Goal: Task Accomplishment & Management: Use online tool/utility

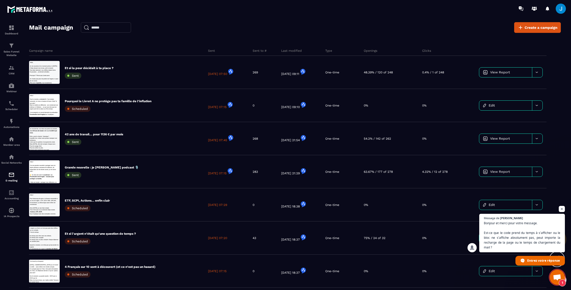
click at [555, 275] on span "Ouvrir le chat" at bounding box center [557, 277] width 8 height 7
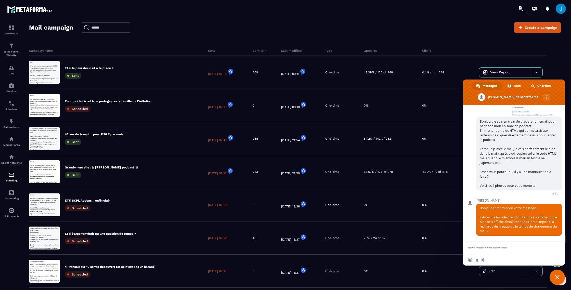
scroll to position [90, 0]
click at [488, 250] on textarea "Entrez votre message..." at bounding box center [508, 248] width 81 height 5
click at [483, 245] on form "**********" at bounding box center [508, 248] width 81 height 15
click at [483, 247] on textarea "**********" at bounding box center [508, 249] width 81 height 9
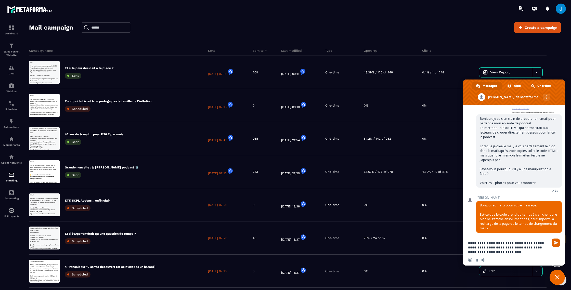
type textarea "**********"
click at [558, 243] on span "Envoyer" at bounding box center [556, 243] width 8 height 8
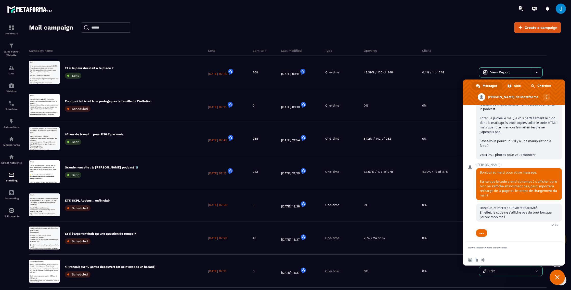
scroll to position [118, 0]
click at [11, 164] on p "Social Networks" at bounding box center [11, 162] width 20 height 3
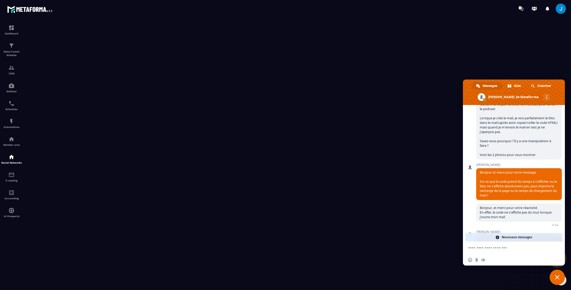
click at [557, 268] on div at bounding box center [557, 258] width 15 height 22
click at [555, 273] on span "Fermer le chat" at bounding box center [557, 277] width 15 height 15
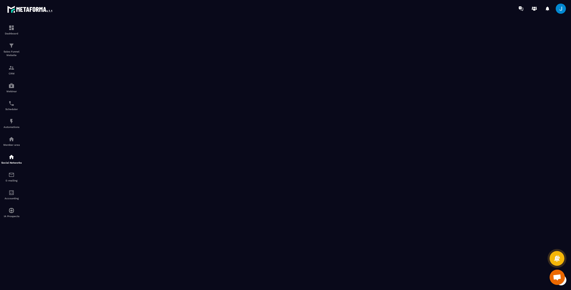
click at [559, 273] on span "Ouvrir le chat" at bounding box center [557, 277] width 15 height 15
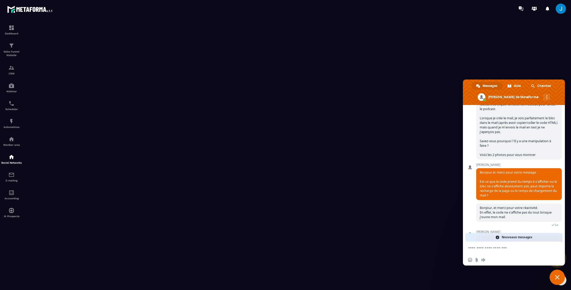
scroll to position [172, 0]
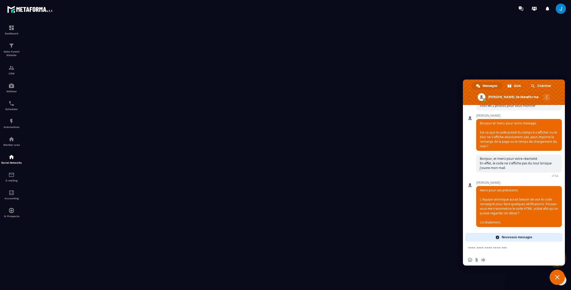
click at [495, 249] on textarea "Entrez votre message..." at bounding box center [508, 248] width 81 height 5
click at [507, 236] on span "Nouveaux messages" at bounding box center [517, 237] width 31 height 9
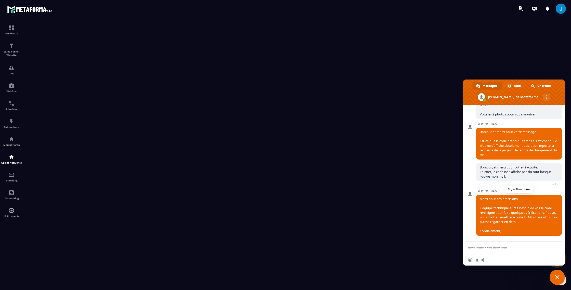
scroll to position [163, 0]
click at [10, 178] on img at bounding box center [11, 175] width 6 height 6
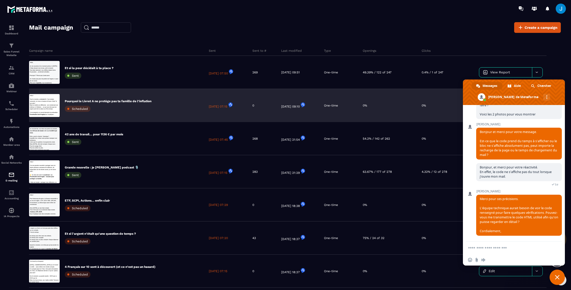
scroll to position [22, 0]
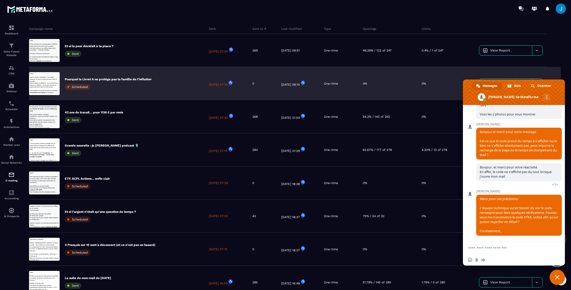
click at [138, 87] on div "Pourquoi le Livret A ne protège pas ta famille de l’inflation Scheduled" at bounding box center [108, 83] width 87 height 13
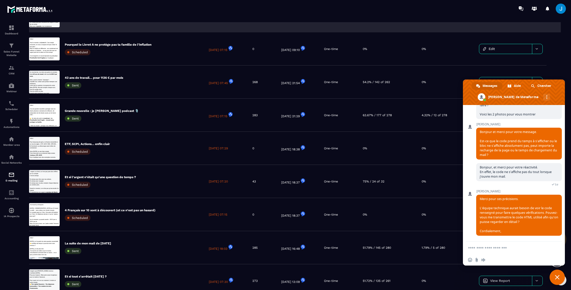
scroll to position [57, 0]
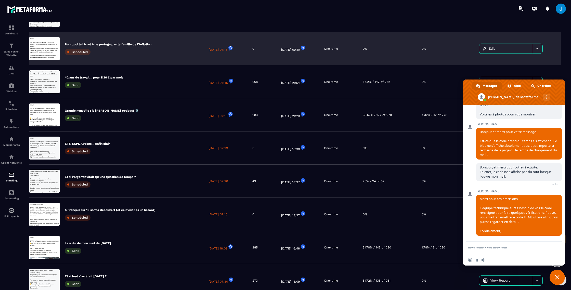
click at [537, 48] on icon at bounding box center [537, 49] width 4 height 4
click at [498, 51] on link "Edit" at bounding box center [506, 49] width 53 height 10
click at [491, 50] on span "Edit" at bounding box center [492, 49] width 6 height 4
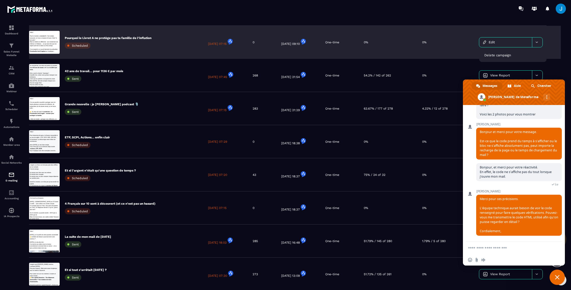
scroll to position [71, 0]
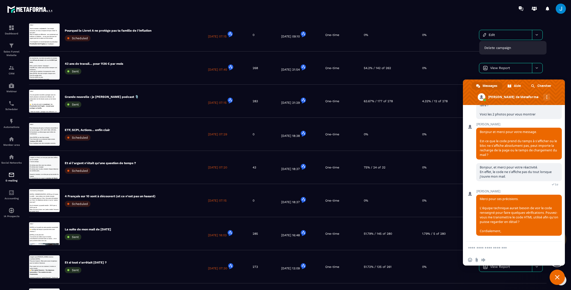
drag, startPoint x: 564, startPoint y: 277, endPoint x: 561, endPoint y: 275, distance: 4.2
click at [564, 277] on span "Fermer le chat" at bounding box center [557, 277] width 15 height 15
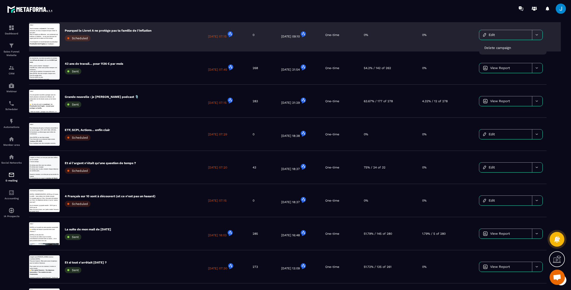
scroll to position [52, 0]
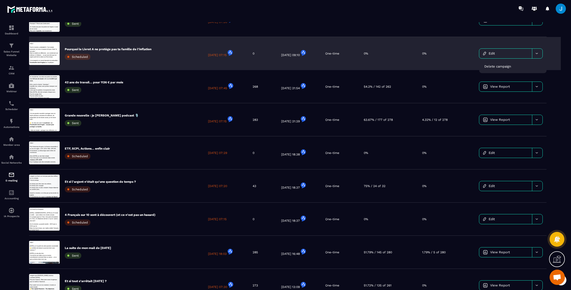
click at [452, 51] on div "0%" at bounding box center [446, 53] width 54 height 33
click at [501, 52] on link "Edit" at bounding box center [506, 54] width 53 height 10
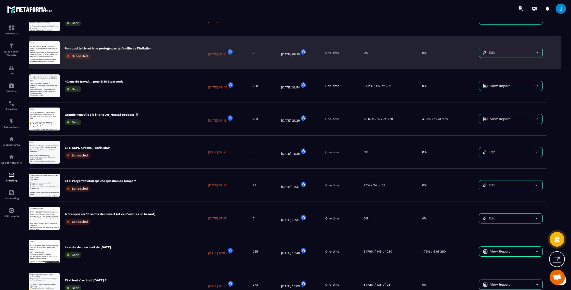
click at [146, 49] on p "Pourquoi le Livret A ne protège pas ta famille de l’inflation" at bounding box center [108, 48] width 87 height 4
